Goal: Navigation & Orientation: Find specific page/section

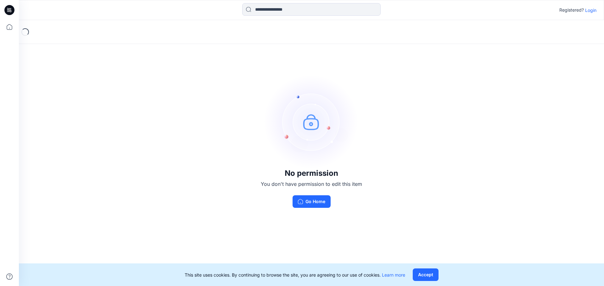
click at [424, 271] on button "Accept" at bounding box center [425, 275] width 26 height 13
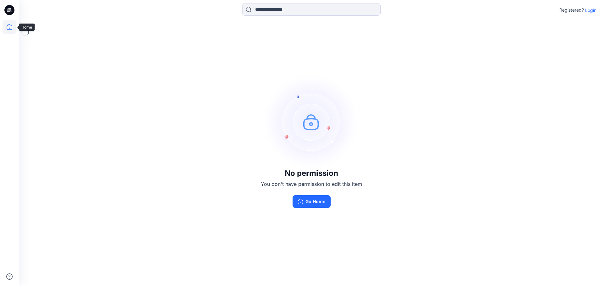
click at [10, 26] on icon at bounding box center [10, 27] width 14 height 14
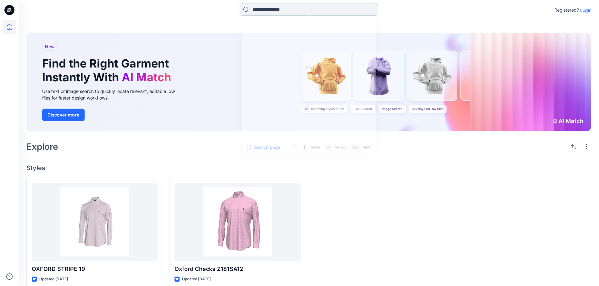
click at [291, 10] on input at bounding box center [309, 9] width 138 height 13
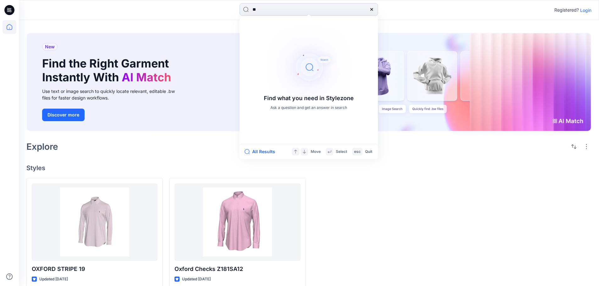
type input "*"
click at [9, 10] on icon at bounding box center [9, 10] width 10 height 10
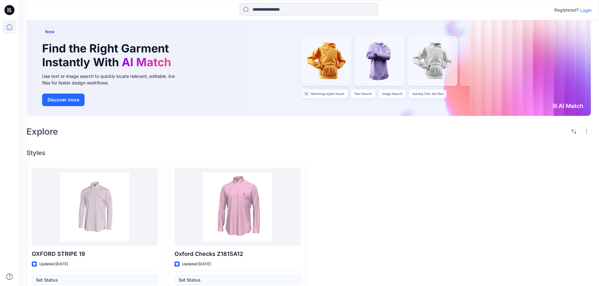
scroll to position [27, 0]
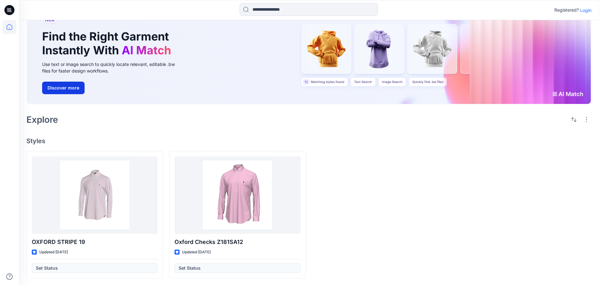
click at [60, 87] on button "Discover more" at bounding box center [63, 88] width 42 height 13
click at [583, 10] on p "Login" at bounding box center [585, 10] width 11 height 7
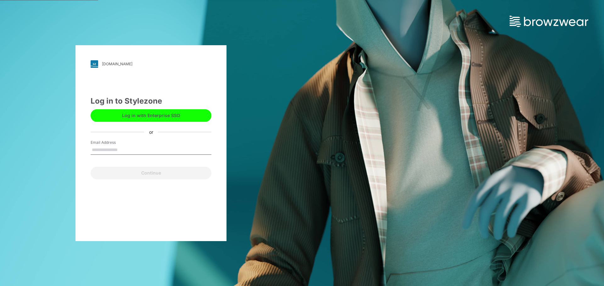
type input "**********"
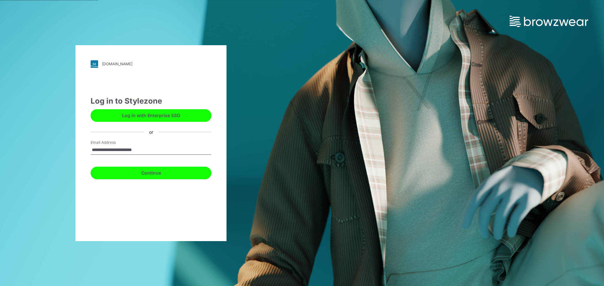
click at [162, 176] on button "Continue" at bounding box center [151, 173] width 121 height 13
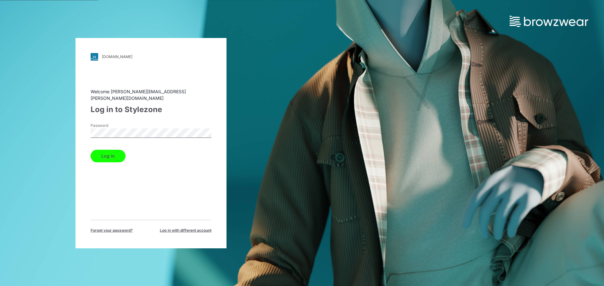
click at [113, 152] on button "Log in" at bounding box center [108, 156] width 35 height 13
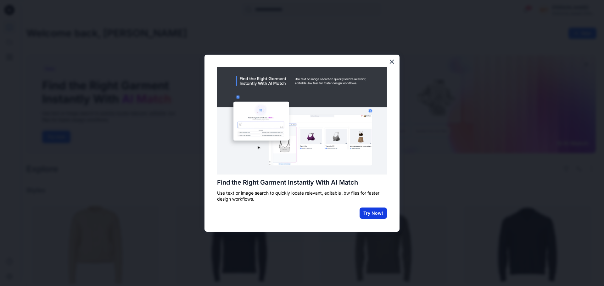
click at [371, 216] on button "Try Now!" at bounding box center [372, 213] width 27 height 11
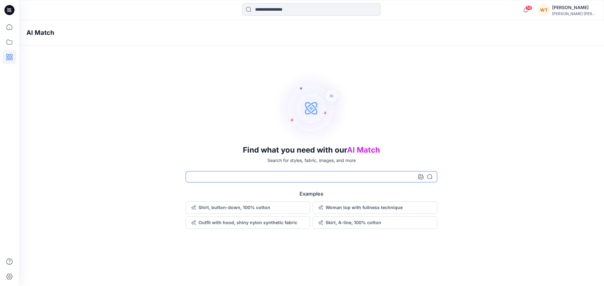
click at [297, 179] on input at bounding box center [311, 176] width 252 height 11
type input "**********"
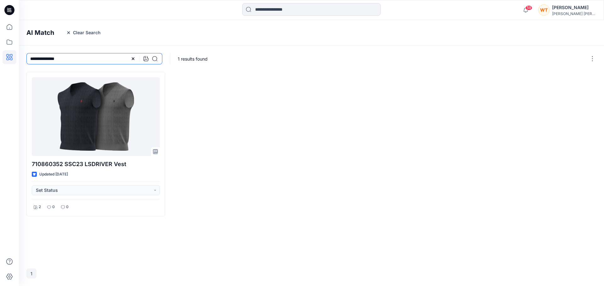
drag, startPoint x: 79, startPoint y: 60, endPoint x: 23, endPoint y: 59, distance: 56.0
click at [23, 59] on div "**********" at bounding box center [94, 59] width 151 height 26
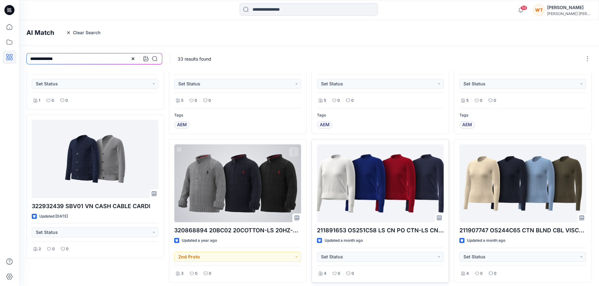
scroll to position [277, 0]
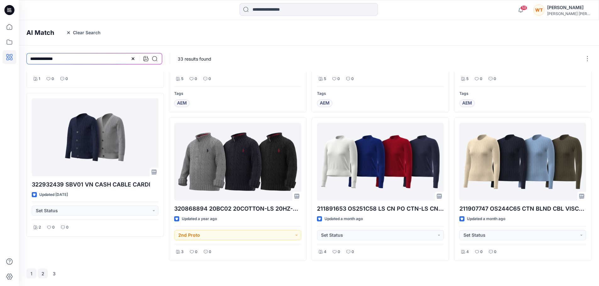
click at [44, 275] on button "2" at bounding box center [43, 274] width 10 height 10
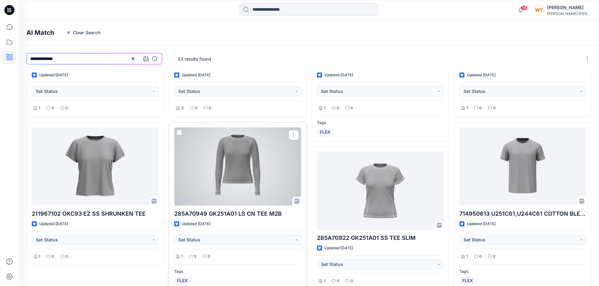
scroll to position [301, 0]
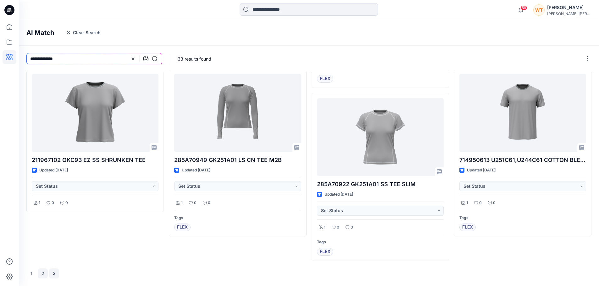
click at [55, 274] on button "3" at bounding box center [54, 274] width 10 height 10
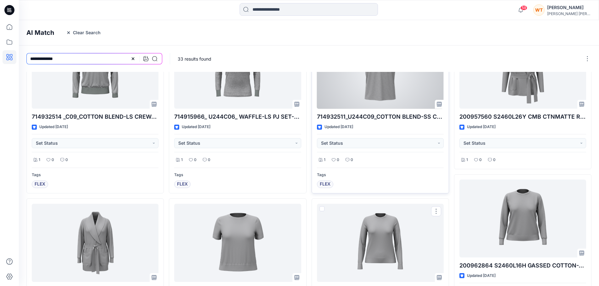
scroll to position [0, 0]
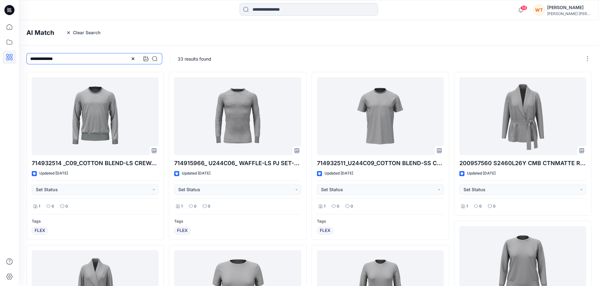
drag, startPoint x: 76, startPoint y: 60, endPoint x: 0, endPoint y: 53, distance: 76.1
click at [0, 53] on div "**********" at bounding box center [299, 281] width 599 height 563
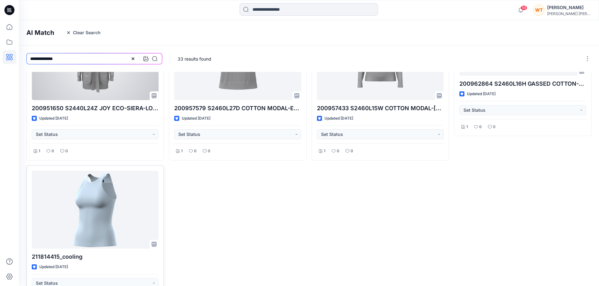
scroll to position [277, 0]
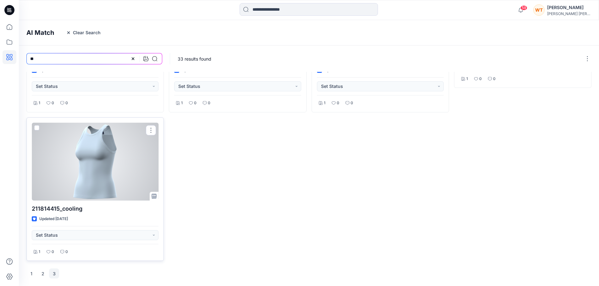
type input "*"
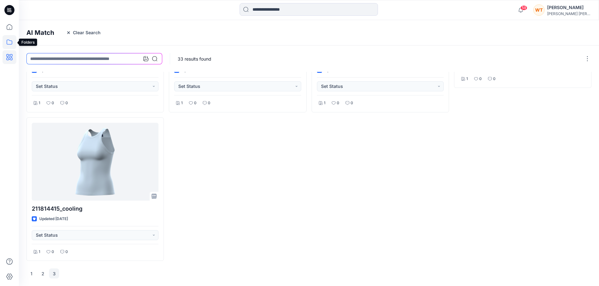
click at [8, 41] on icon at bounding box center [10, 42] width 14 height 14
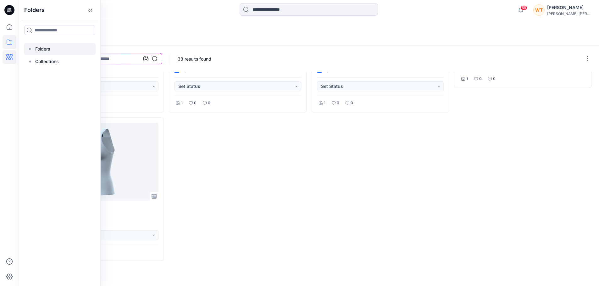
click at [44, 51] on div at bounding box center [60, 49] width 72 height 13
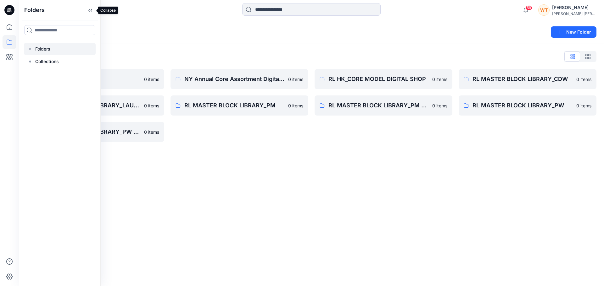
click at [92, 14] on icon at bounding box center [90, 10] width 10 height 10
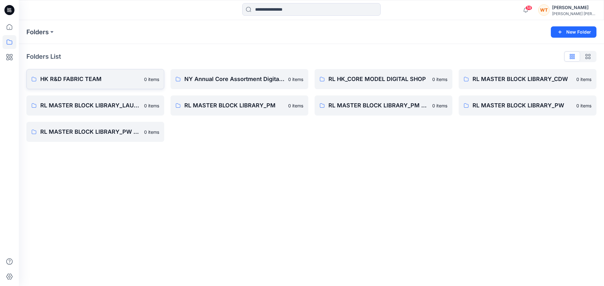
click at [98, 82] on p "HK R&D FABRIC TEAM" at bounding box center [90, 79] width 100 height 9
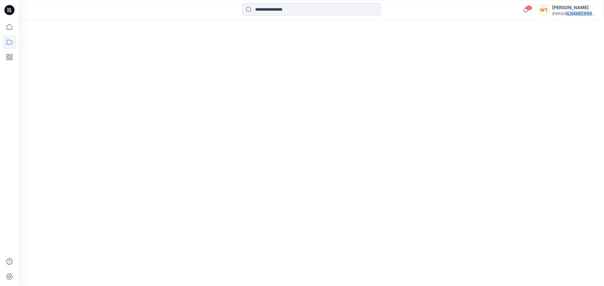
click at [98, 82] on div at bounding box center [311, 153] width 585 height 266
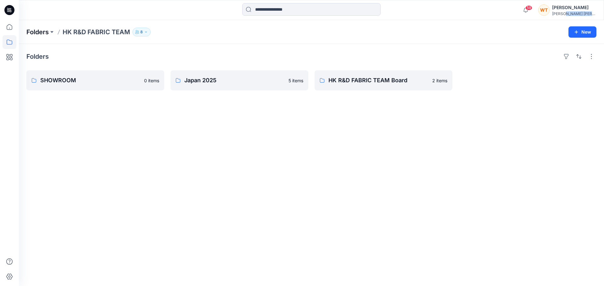
click at [33, 34] on p "Folders" at bounding box center [37, 32] width 22 height 9
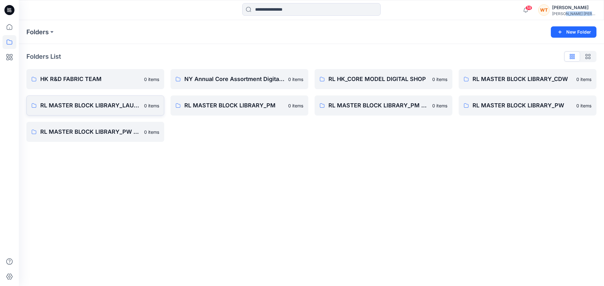
click at [121, 106] on p "RL MASTER BLOCK LIBRARY_LAUREN" at bounding box center [90, 105] width 100 height 9
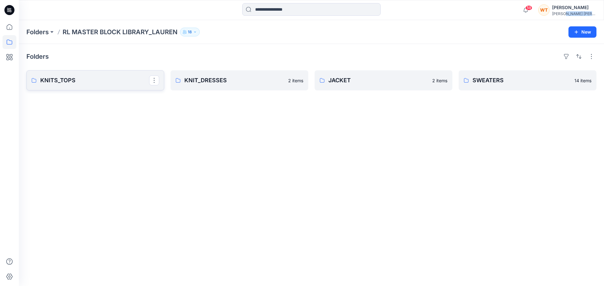
click at [56, 78] on p "KNITS_TOPS" at bounding box center [94, 80] width 109 height 9
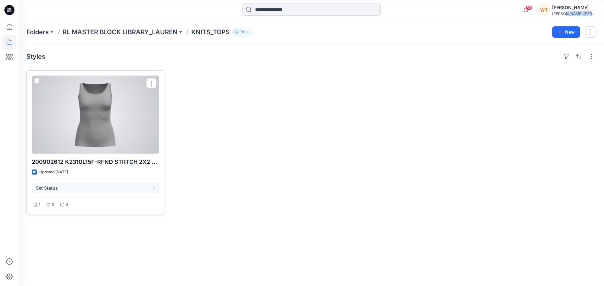
click at [98, 123] on div at bounding box center [95, 115] width 127 height 78
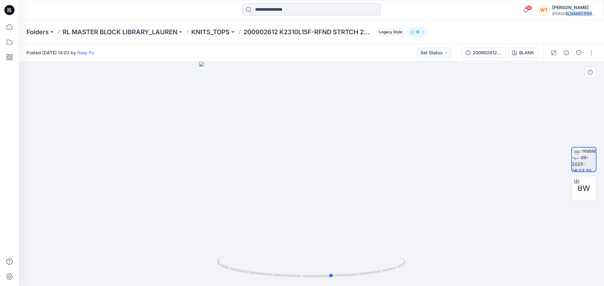
drag, startPoint x: 400, startPoint y: 267, endPoint x: 423, endPoint y: 246, distance: 30.9
click at [423, 246] on div at bounding box center [311, 174] width 585 height 225
click at [35, 34] on p "Folders" at bounding box center [37, 32] width 22 height 9
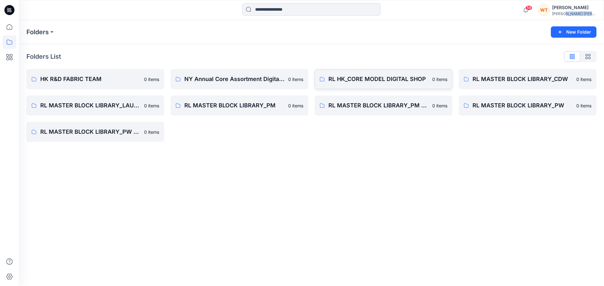
click at [342, 80] on p "RL HK_CORE MODEL DIGITAL SHOP" at bounding box center [378, 79] width 100 height 9
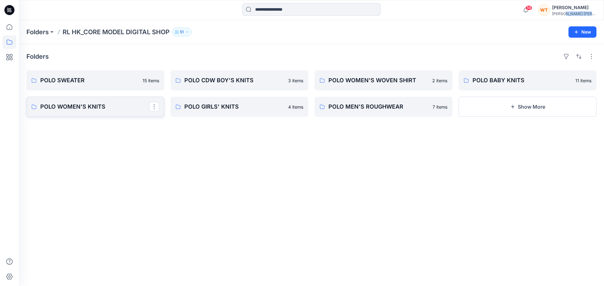
click at [88, 107] on p "POLO WOMEN'S KNITS" at bounding box center [94, 106] width 109 height 9
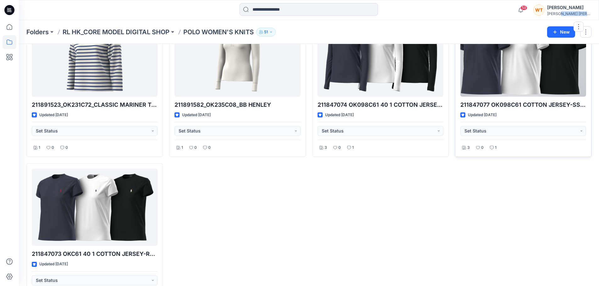
scroll to position [22, 0]
